Goal: Navigation & Orientation: Understand site structure

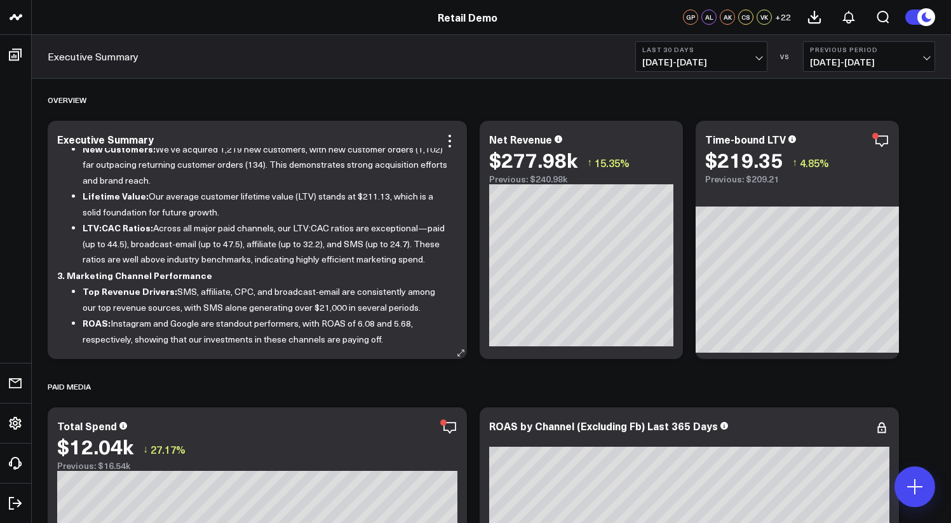
scroll to position [415, 0]
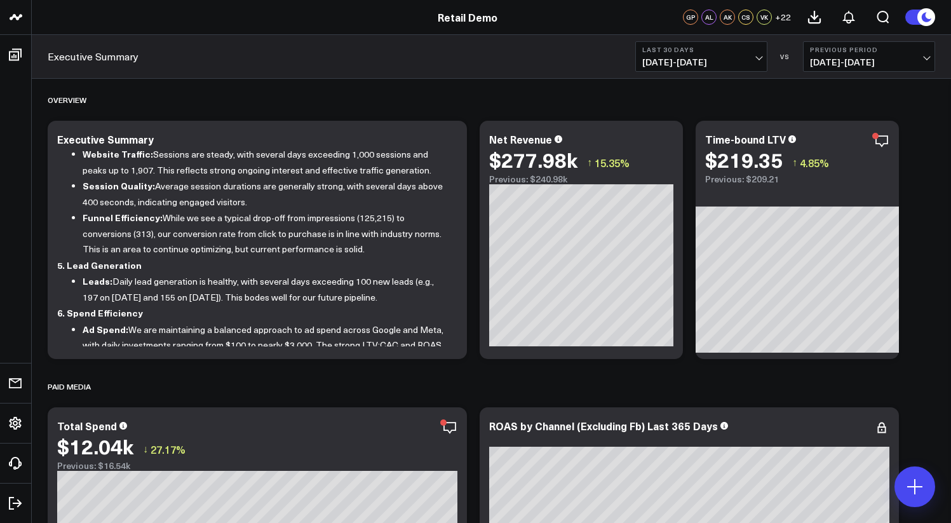
click at [917, 18] on circle at bounding box center [926, 17] width 18 height 18
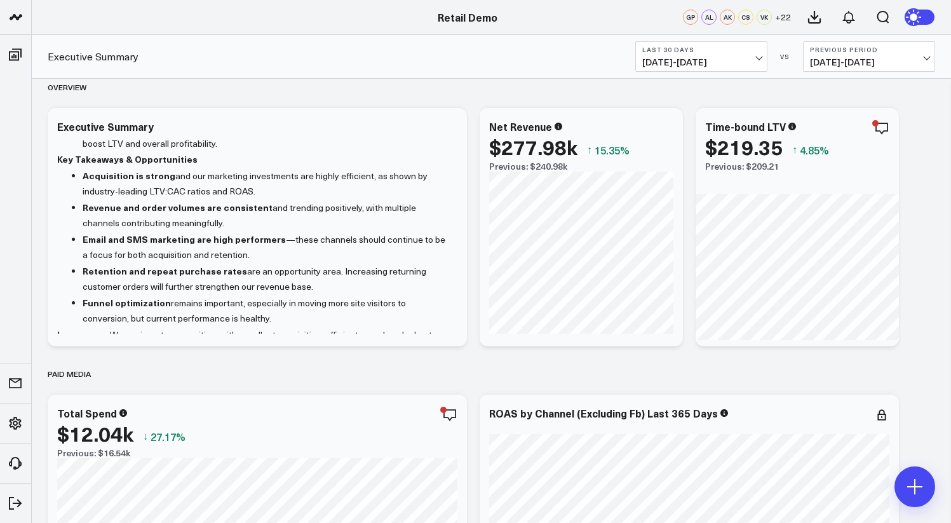
scroll to position [0, 0]
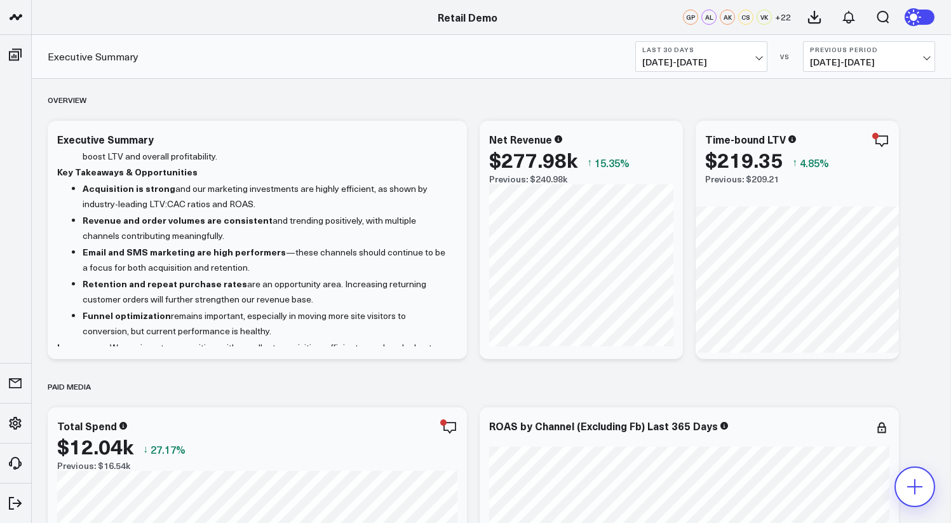
click at [919, 491] on icon at bounding box center [914, 486] width 20 height 20
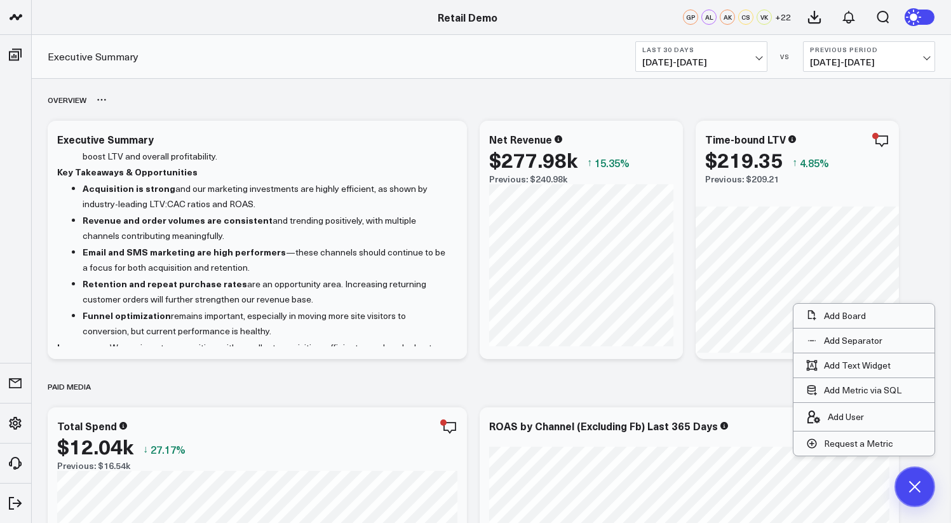
click at [508, 105] on div "OVERVIEW" at bounding box center [491, 99] width 887 height 29
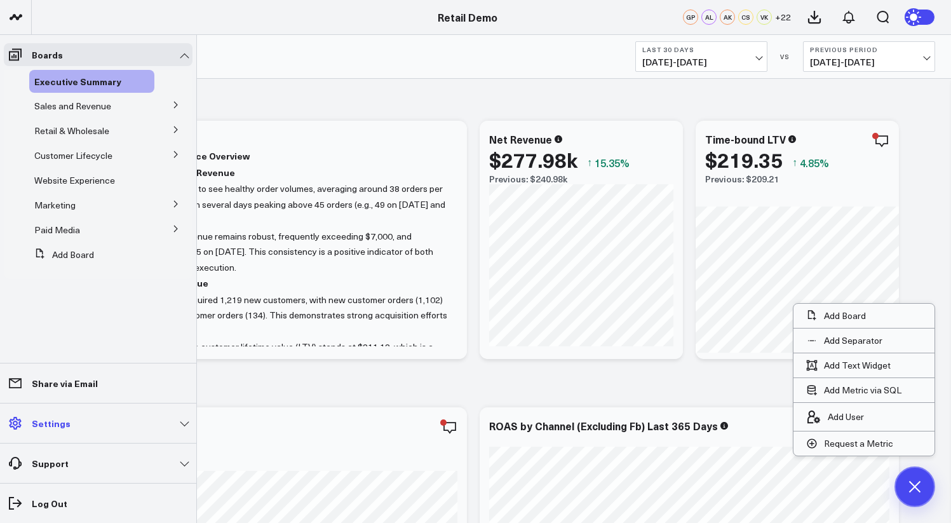
click at [60, 426] on p "Settings" at bounding box center [51, 423] width 39 height 10
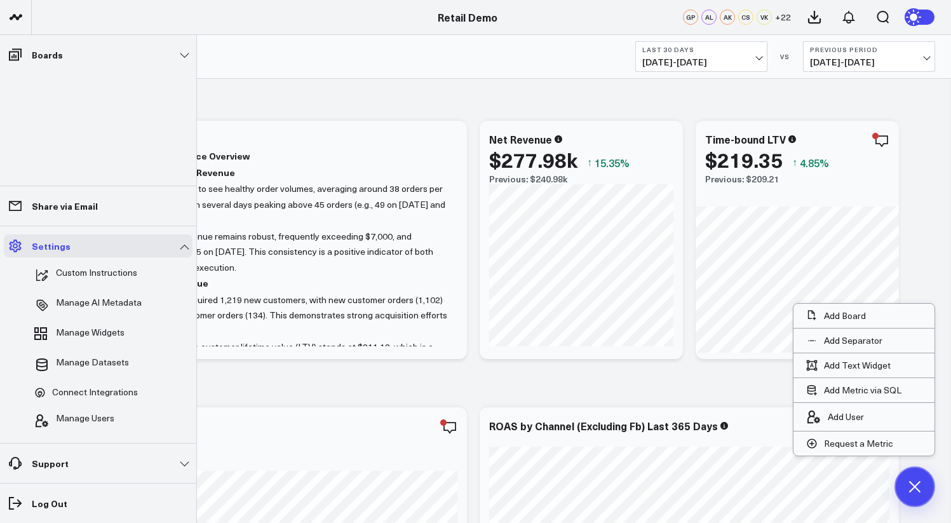
click at [145, 245] on link "Settings" at bounding box center [98, 245] width 189 height 23
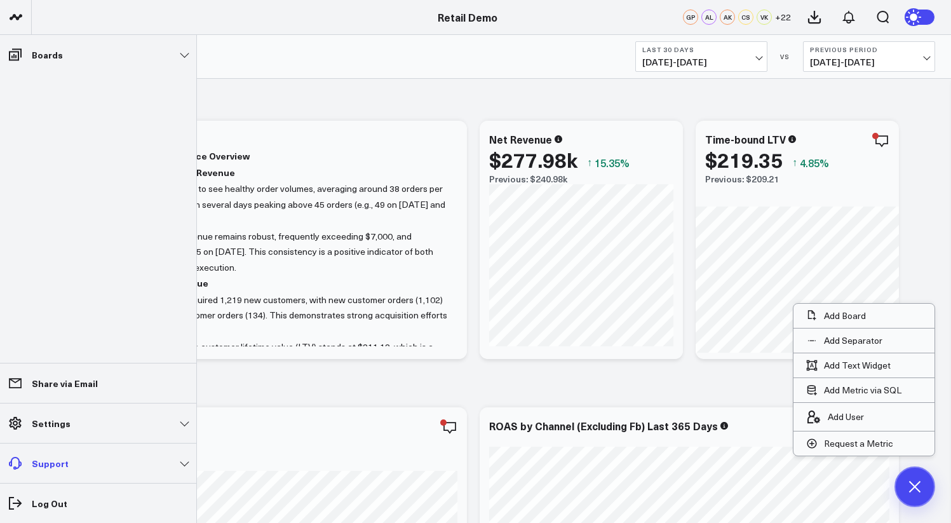
click at [171, 473] on link "Support" at bounding box center [98, 462] width 189 height 23
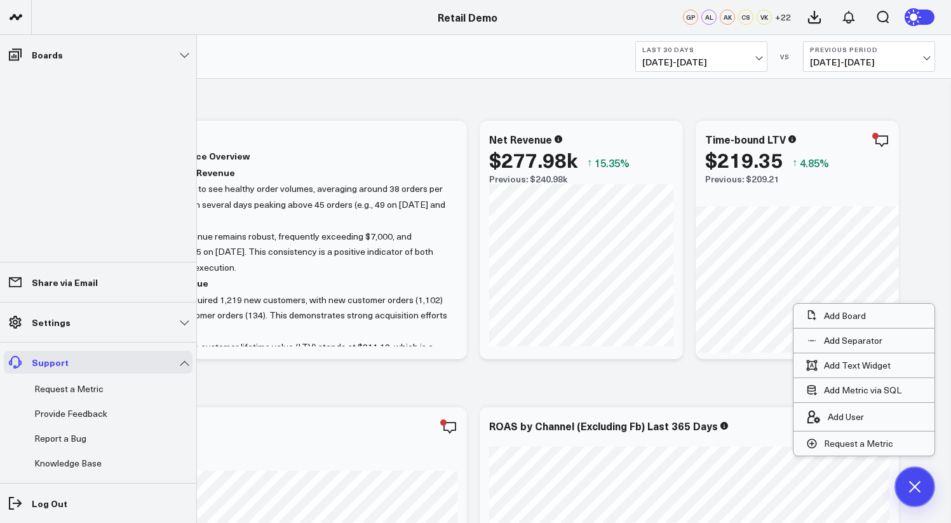
click at [187, 360] on link "Support" at bounding box center [98, 361] width 189 height 23
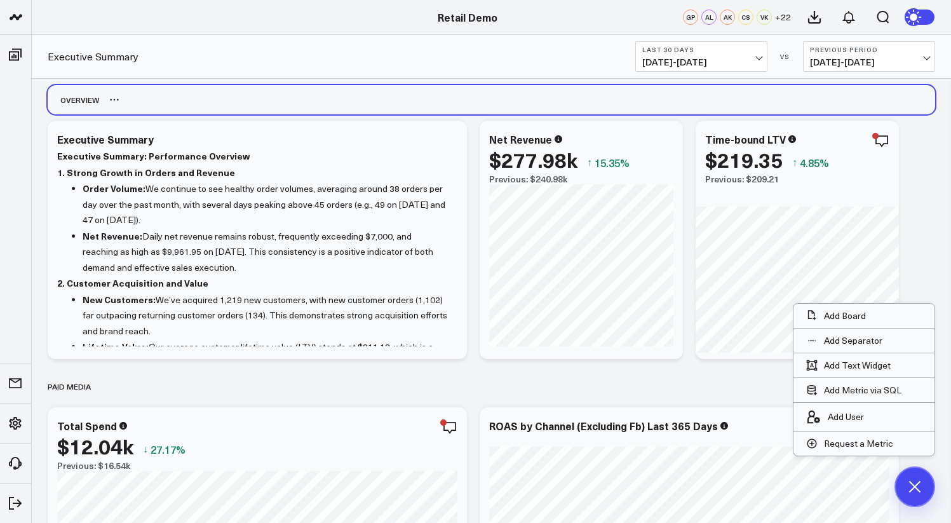
click at [526, 98] on div "OVERVIEW" at bounding box center [491, 99] width 887 height 29
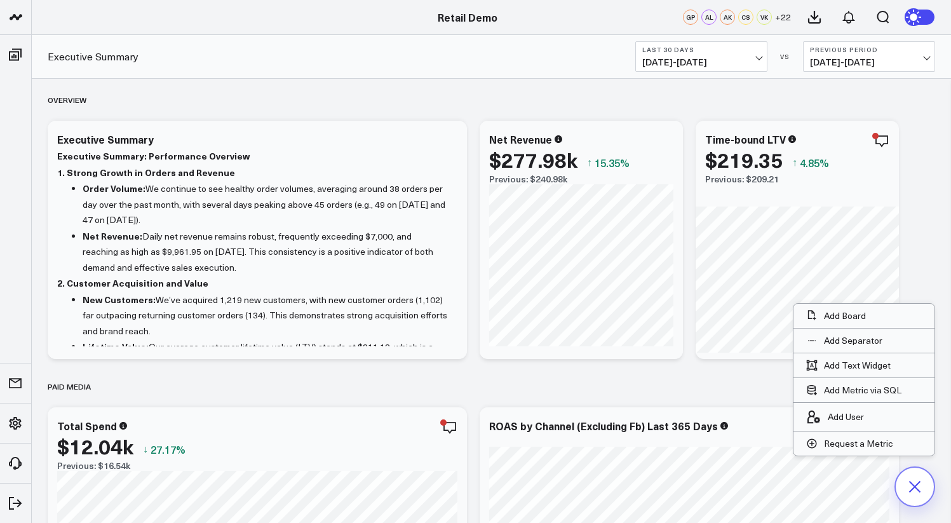
click at [918, 494] on icon at bounding box center [914, 486] width 29 height 29
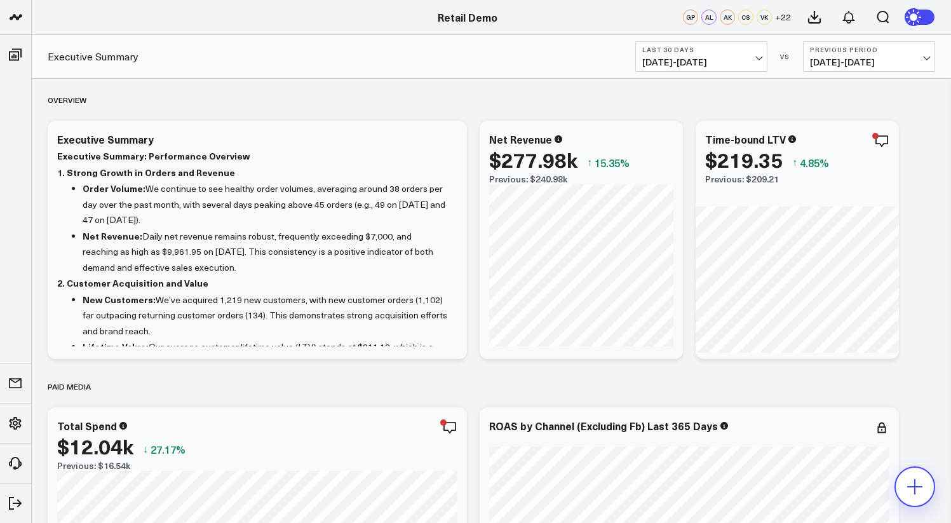
click at [918, 481] on icon at bounding box center [914, 486] width 20 height 20
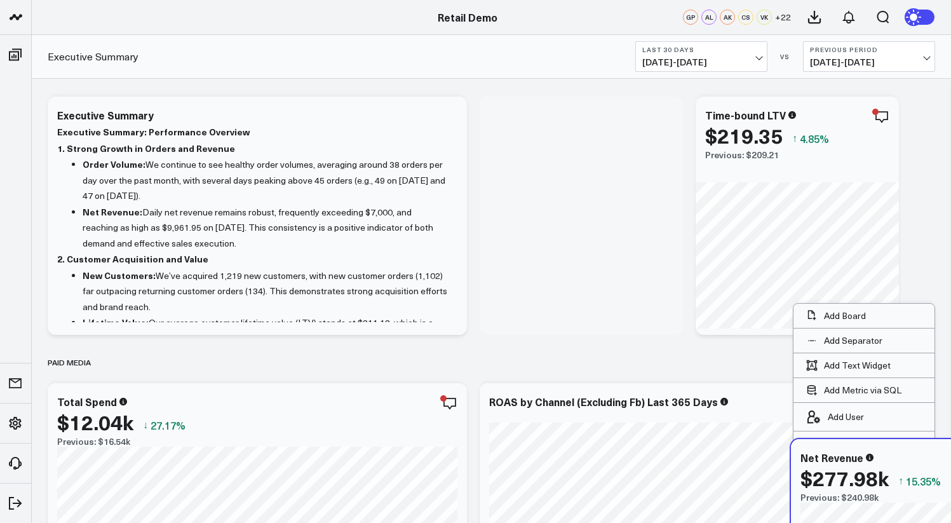
scroll to position [32, 0]
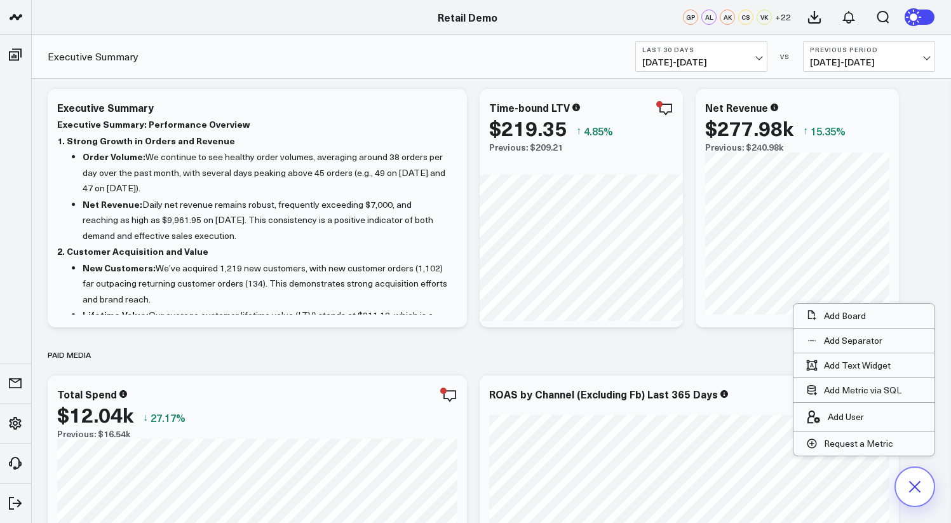
click at [912, 484] on icon at bounding box center [915, 487] width 22 height 22
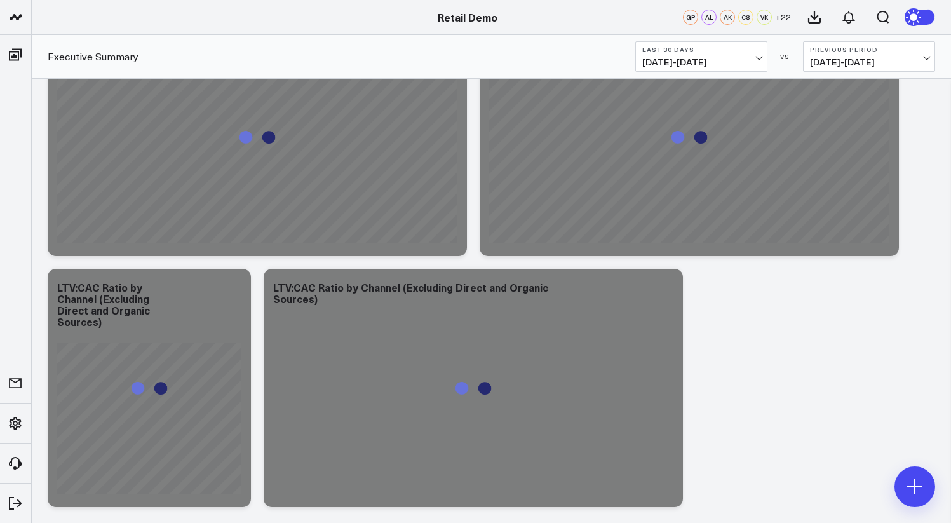
scroll to position [5138, 0]
